Goal: Transaction & Acquisition: Purchase product/service

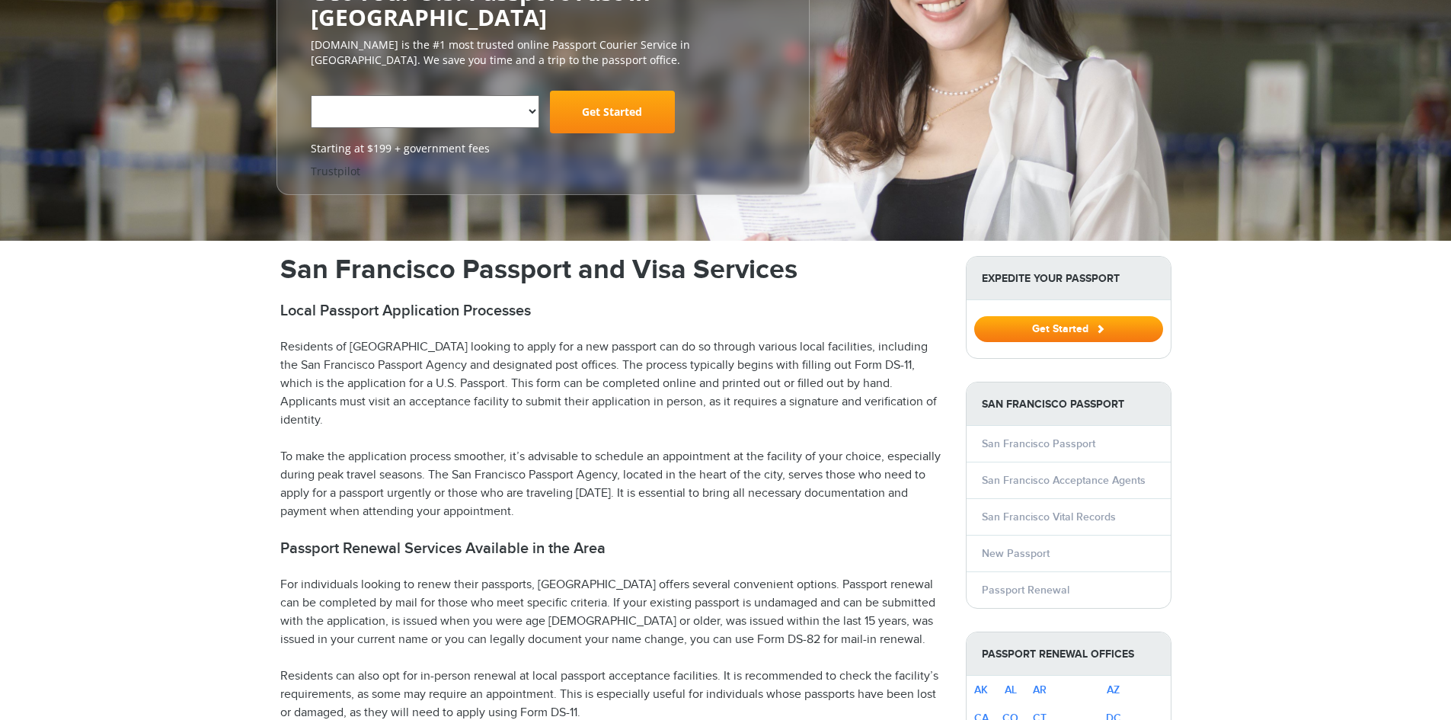
scroll to position [228, 0]
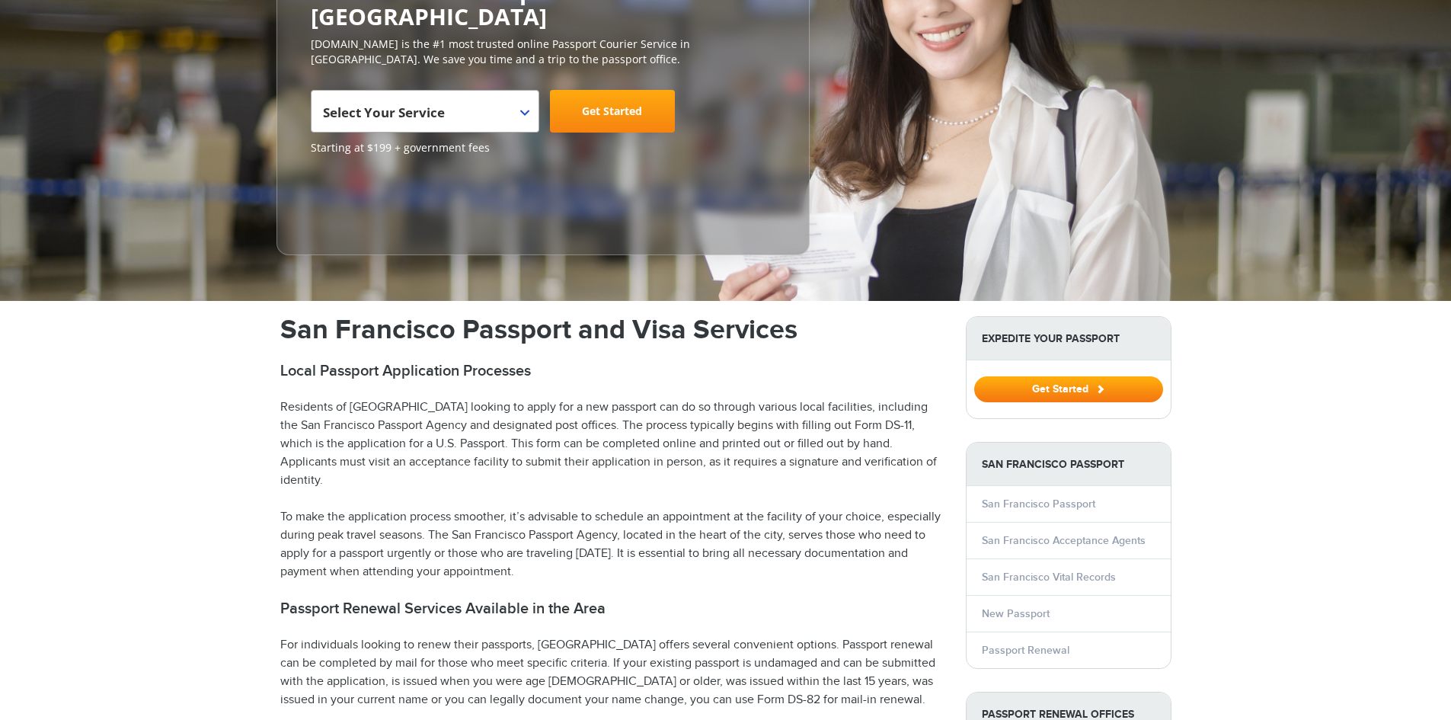
click at [1065, 330] on strong "Expedite Your Passport" at bounding box center [1068, 338] width 204 height 43
click at [1057, 387] on button "Get Started" at bounding box center [1068, 389] width 189 height 26
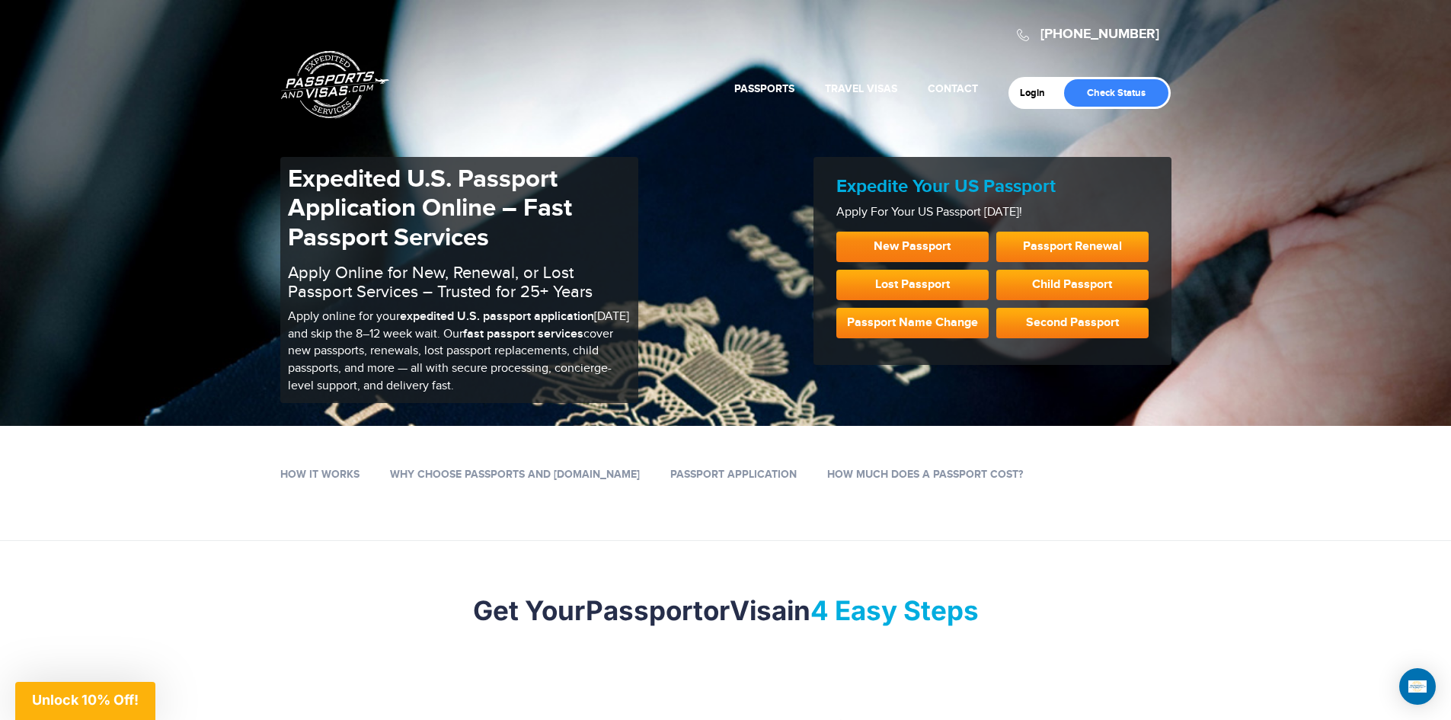
click at [956, 238] on link "New Passport" at bounding box center [912, 247] width 152 height 30
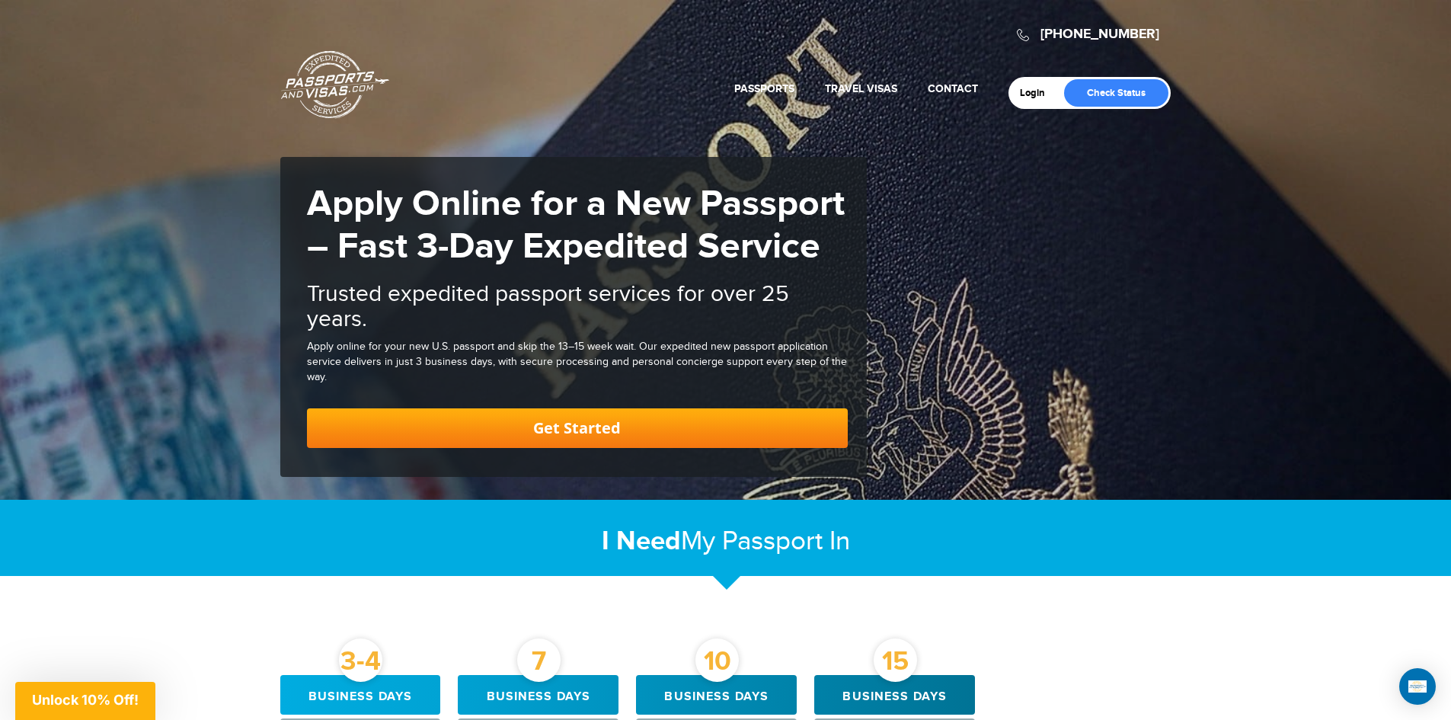
click at [644, 414] on link "Get Started" at bounding box center [577, 428] width 541 height 40
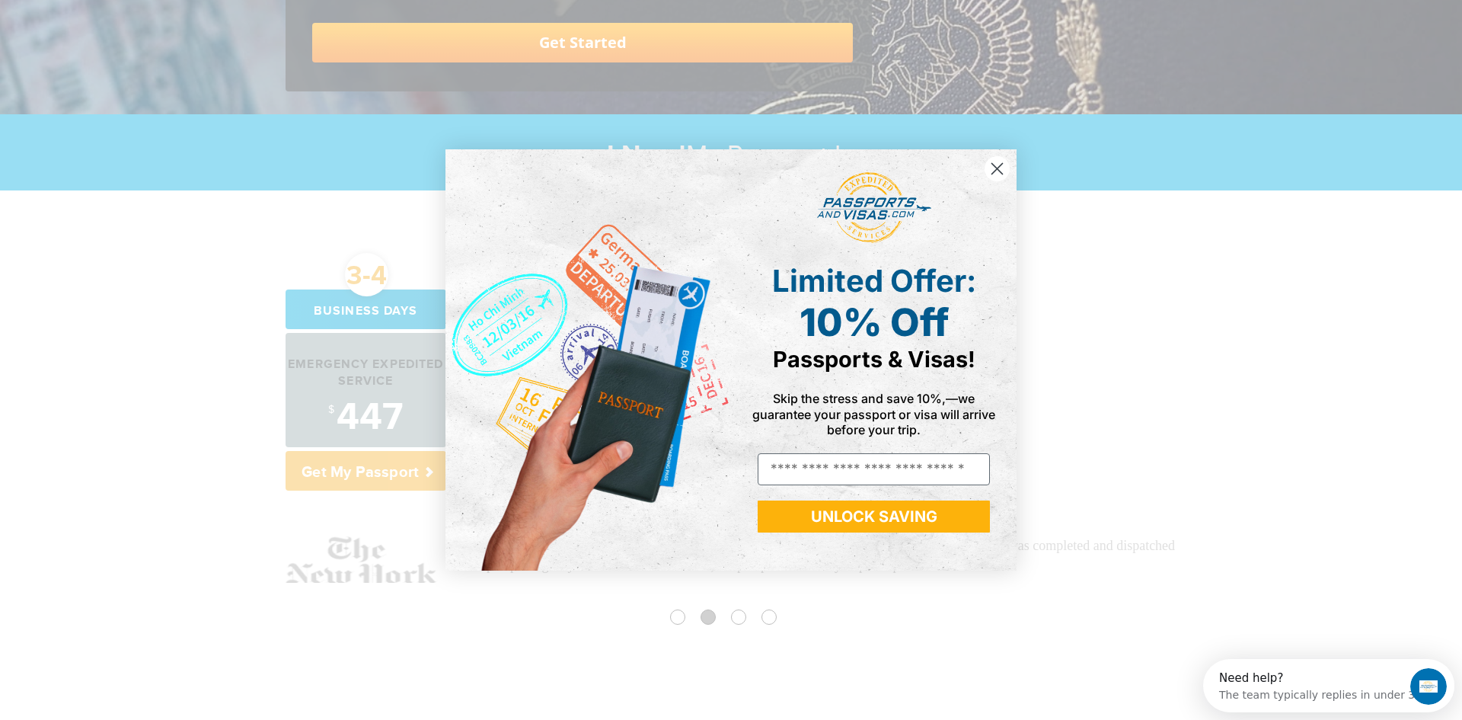
click at [1005, 166] on circle "Close dialog" at bounding box center [997, 168] width 25 height 25
